Goal: Check status: Check status

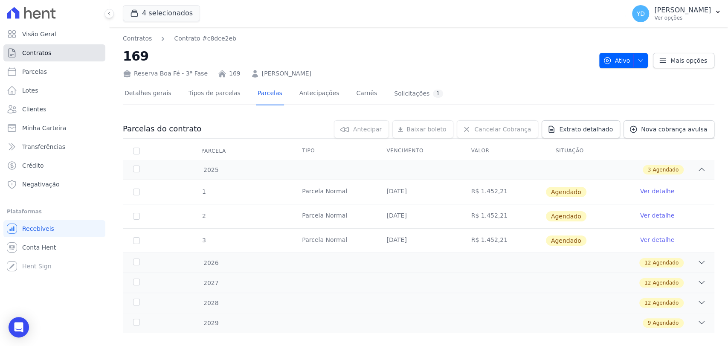
drag, startPoint x: 0, startPoint y: 0, endPoint x: 77, endPoint y: 46, distance: 89.9
click at [77, 46] on link "Contratos" at bounding box center [54, 52] width 102 height 17
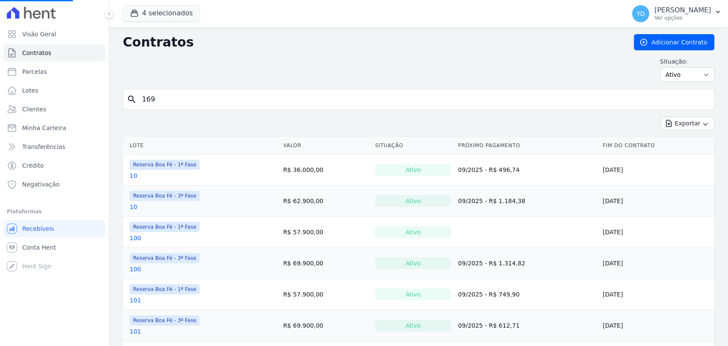
click at [197, 100] on input "169" at bounding box center [423, 99] width 573 height 17
click at [197, 100] on input "search" at bounding box center [423, 99] width 573 height 17
type input "15"
click at [685, 76] on select "Ativo Todos Pausado Distratado Rascunho Expirado Encerrado" at bounding box center [687, 74] width 55 height 14
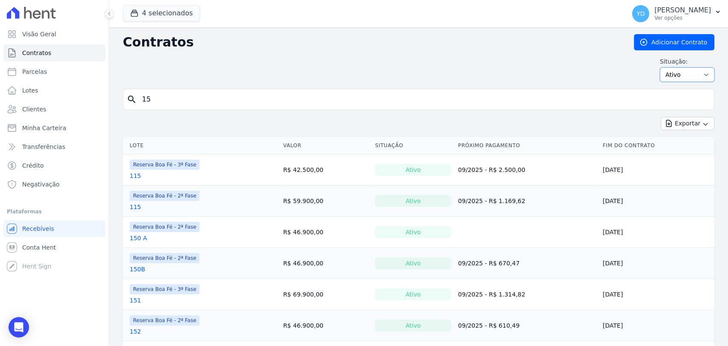
select select "all"
click at [660, 67] on select "Ativo Todos Pausado Distratado Rascunho Expirado Encerrado" at bounding box center [687, 74] width 55 height 14
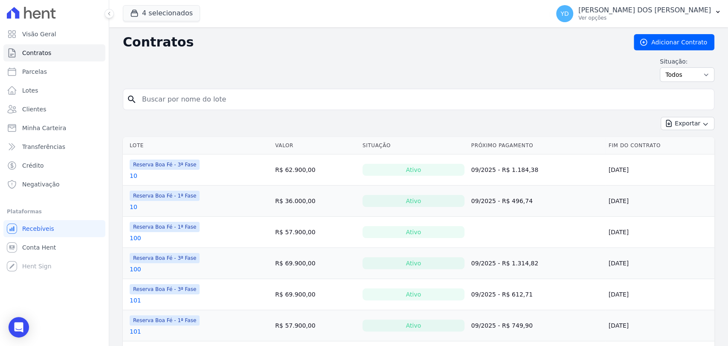
drag, startPoint x: 0, startPoint y: 0, endPoint x: 408, endPoint y: 103, distance: 420.7
click at [408, 103] on input "search" at bounding box center [423, 99] width 573 height 17
type input "10"
click at [162, 101] on input "10" at bounding box center [423, 99] width 573 height 17
type input "15"
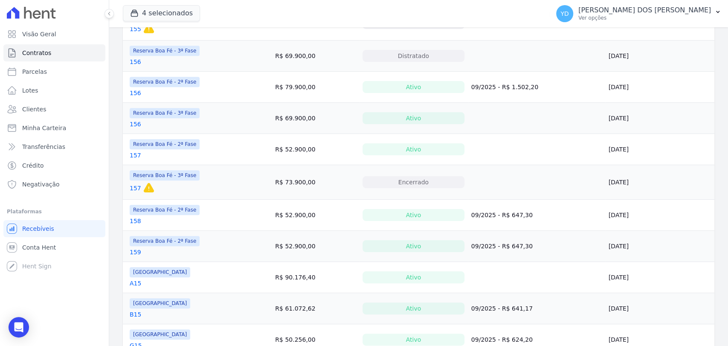
scroll to position [463, 0]
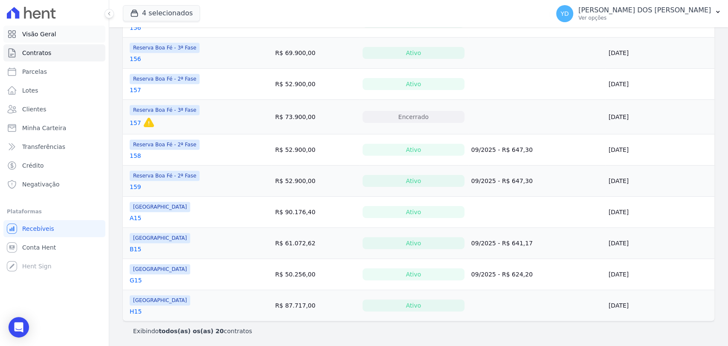
click at [50, 38] on span "Visão Geral" at bounding box center [39, 34] width 34 height 9
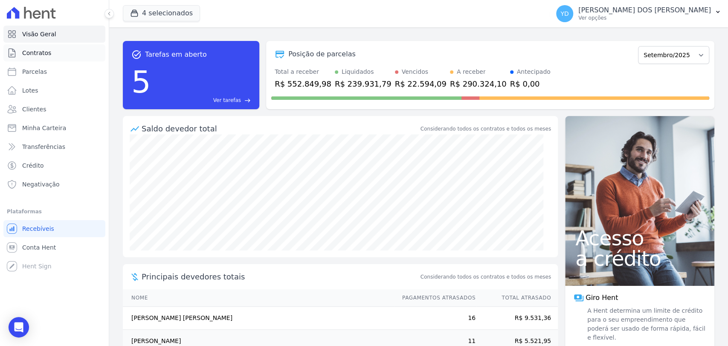
click at [58, 55] on link "Contratos" at bounding box center [54, 52] width 102 height 17
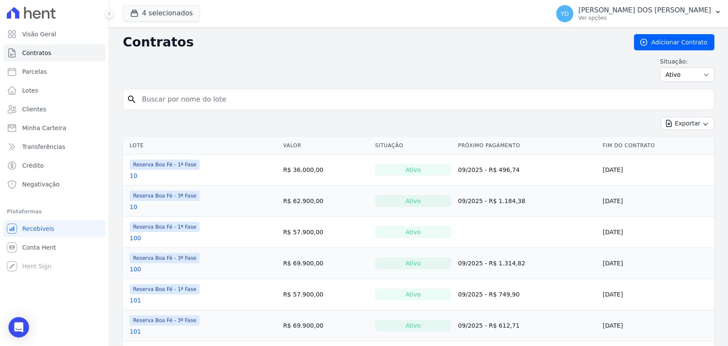
click at [256, 106] on input "search" at bounding box center [423, 99] width 573 height 17
type input "71"
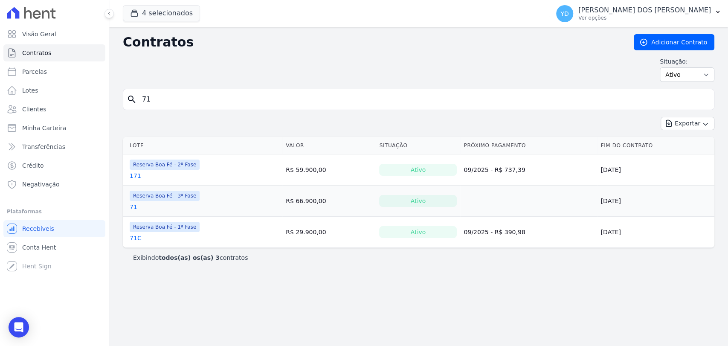
click at [134, 238] on link "71C" at bounding box center [136, 238] width 12 height 9
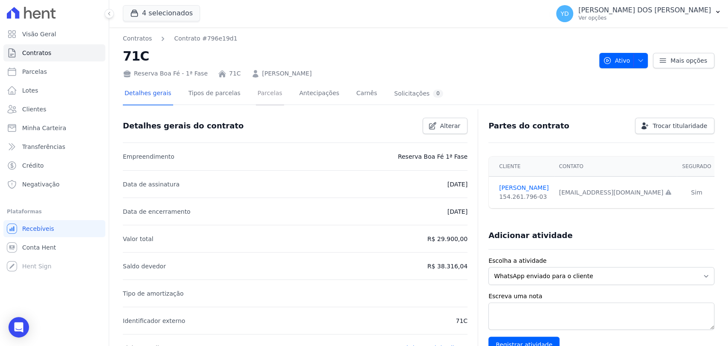
click at [258, 93] on link "Parcelas" at bounding box center [270, 94] width 28 height 23
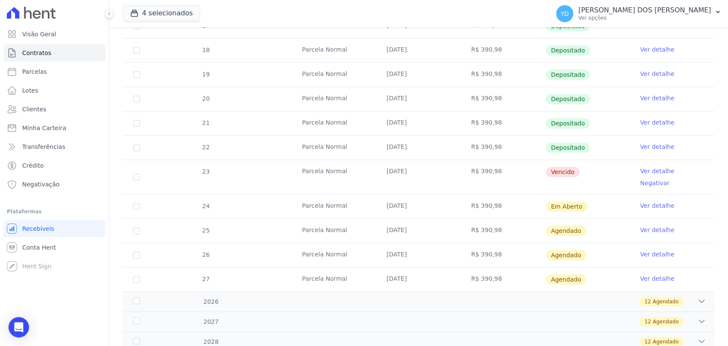
scroll to position [189, 0]
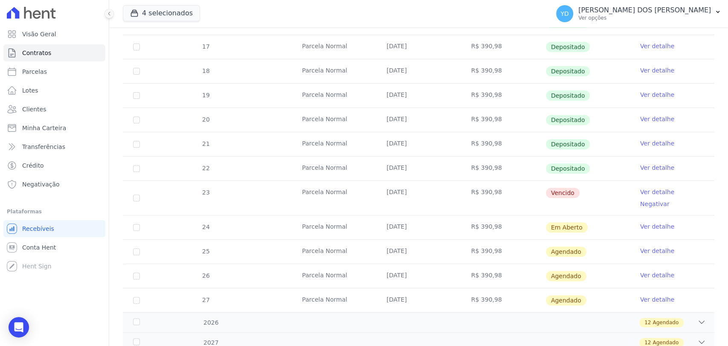
click at [643, 190] on link "Ver detalhe" at bounding box center [657, 192] width 34 height 9
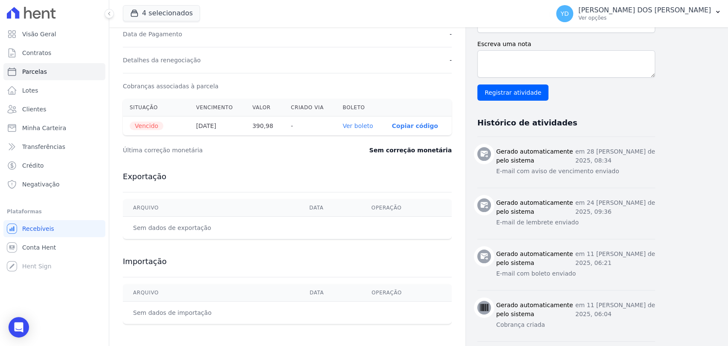
scroll to position [237, 0]
click at [366, 124] on link "Ver boleto" at bounding box center [357, 125] width 30 height 7
click at [323, 79] on div "Cobranças associadas à parcela" at bounding box center [287, 85] width 329 height 26
click at [83, 55] on link "Contratos" at bounding box center [54, 52] width 102 height 17
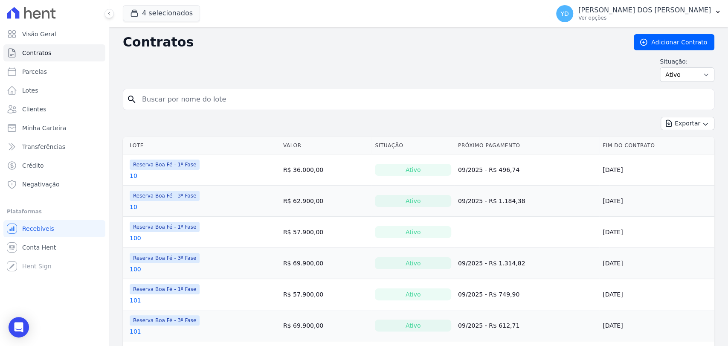
click at [159, 98] on input "search" at bounding box center [423, 99] width 573 height 17
type input "169"
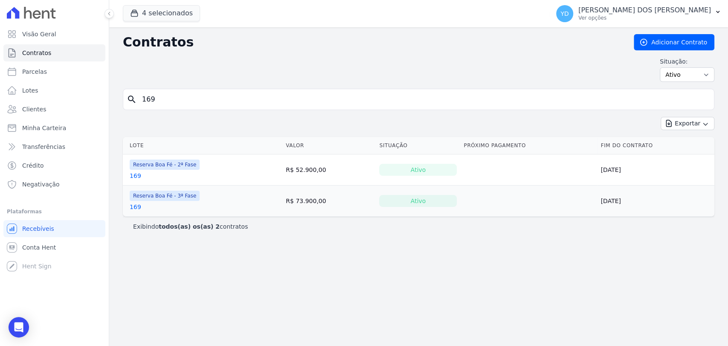
click at [179, 95] on input "169" at bounding box center [423, 99] width 573 height 17
type input "182"
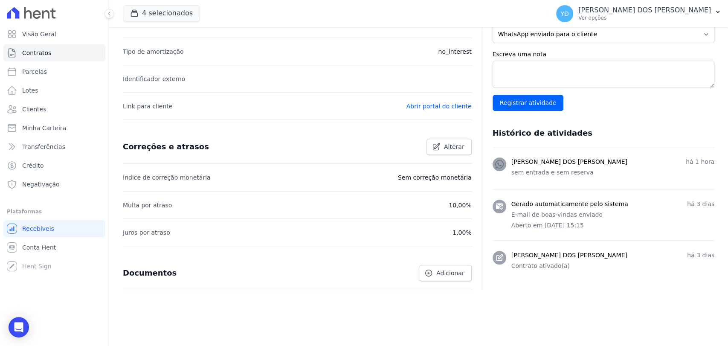
scroll to position [246, 0]
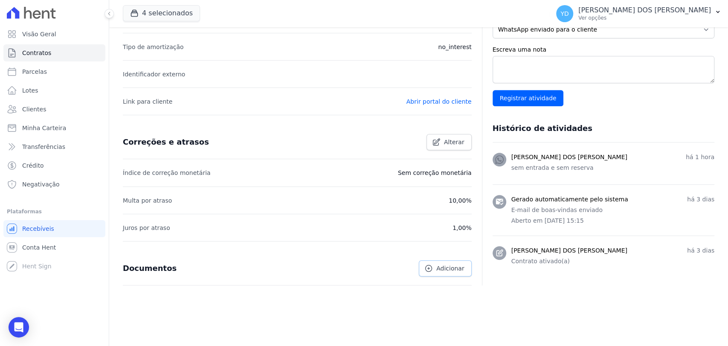
click at [428, 262] on link "Adicionar" at bounding box center [445, 268] width 52 height 16
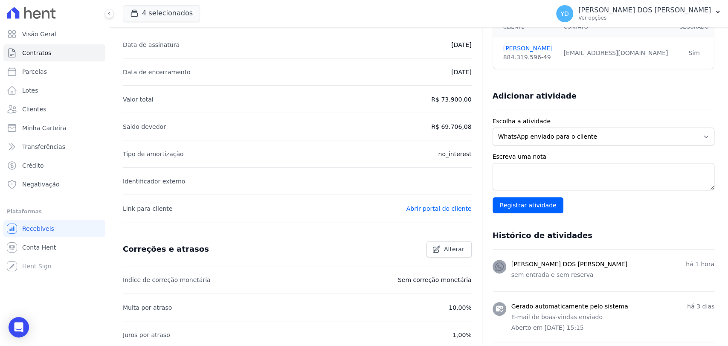
scroll to position [0, 0]
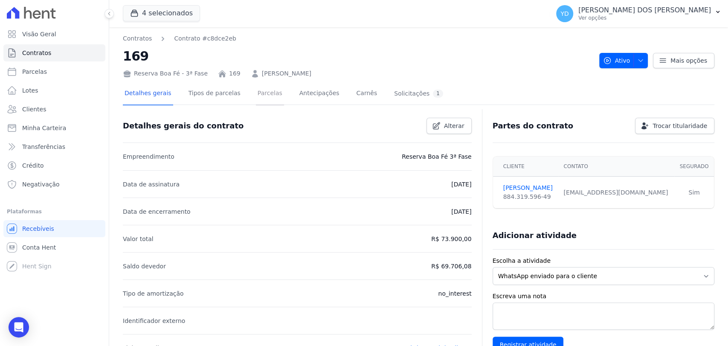
click at [256, 96] on link "Parcelas" at bounding box center [270, 94] width 28 height 23
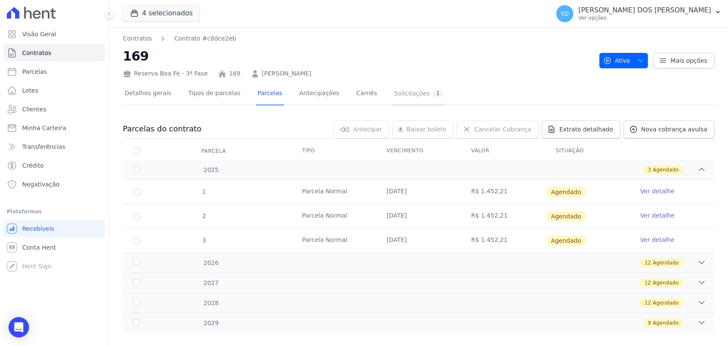
click at [394, 95] on div "Solicitações 1" at bounding box center [418, 94] width 49 height 8
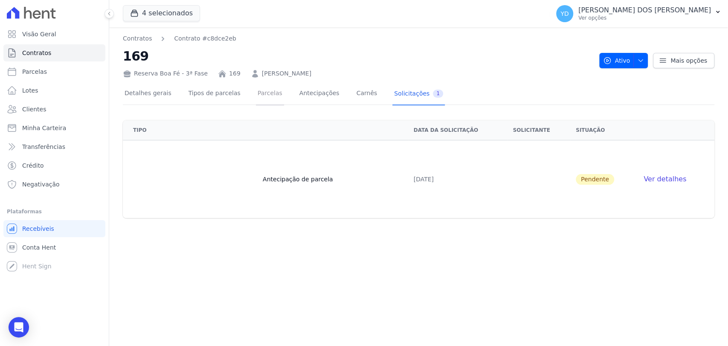
click at [256, 98] on link "Parcelas" at bounding box center [270, 94] width 28 height 23
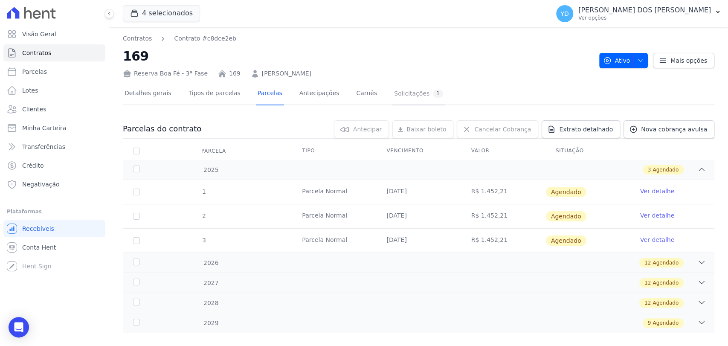
click at [392, 86] on link "Solicitações 1" at bounding box center [418, 94] width 52 height 23
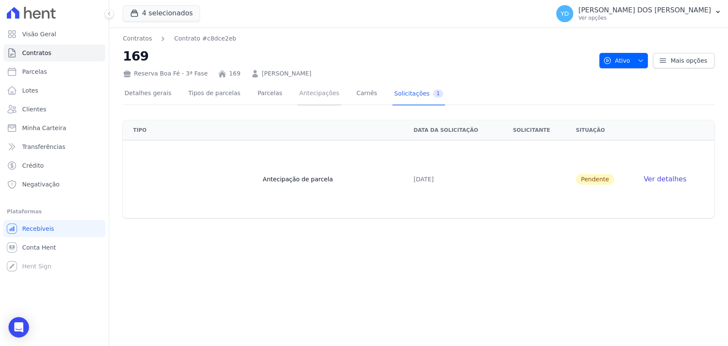
click at [307, 93] on link "Antecipações" at bounding box center [319, 94] width 43 height 23
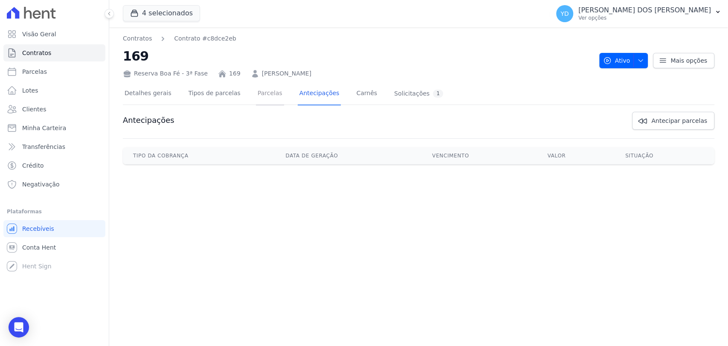
click at [260, 94] on link "Parcelas" at bounding box center [270, 94] width 28 height 23
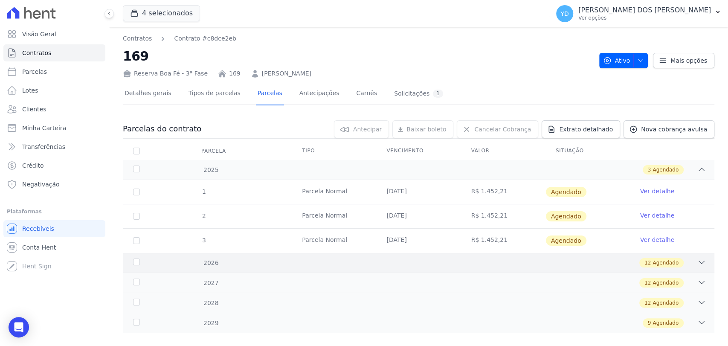
click at [506, 258] on div "12 Agendado" at bounding box center [447, 262] width 516 height 9
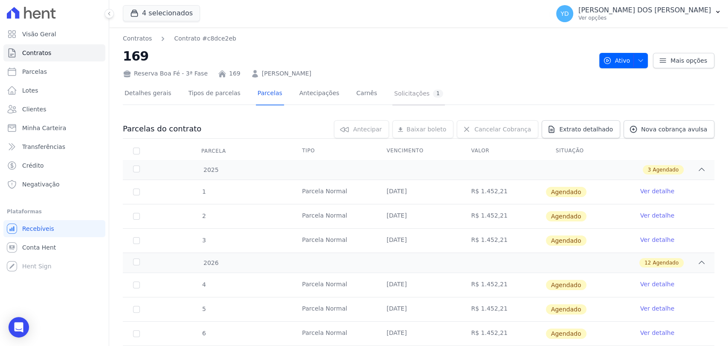
click at [394, 94] on div "Solicitações 1" at bounding box center [418, 94] width 49 height 8
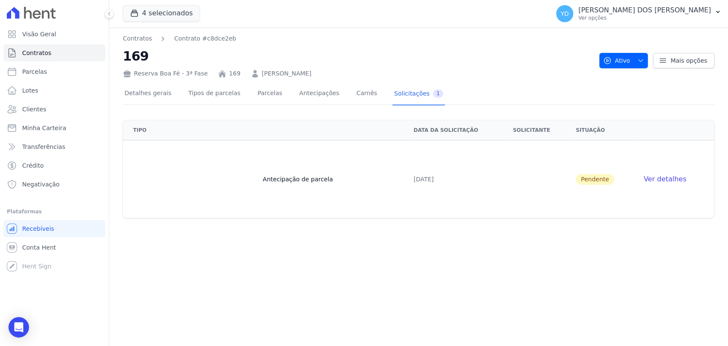
click at [662, 180] on span "Ver detalhes" at bounding box center [664, 179] width 43 height 8
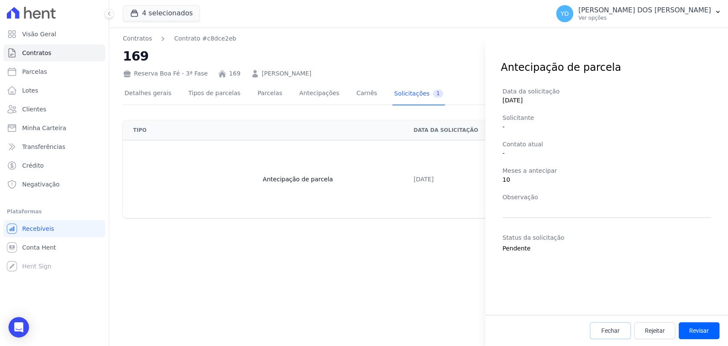
click at [604, 333] on span "Fechar" at bounding box center [610, 330] width 18 height 9
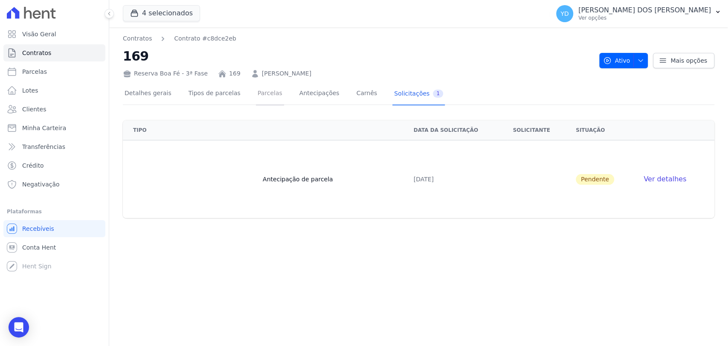
click at [269, 98] on link "Parcelas" at bounding box center [270, 94] width 28 height 23
